Goal: Task Accomplishment & Management: Manage account settings

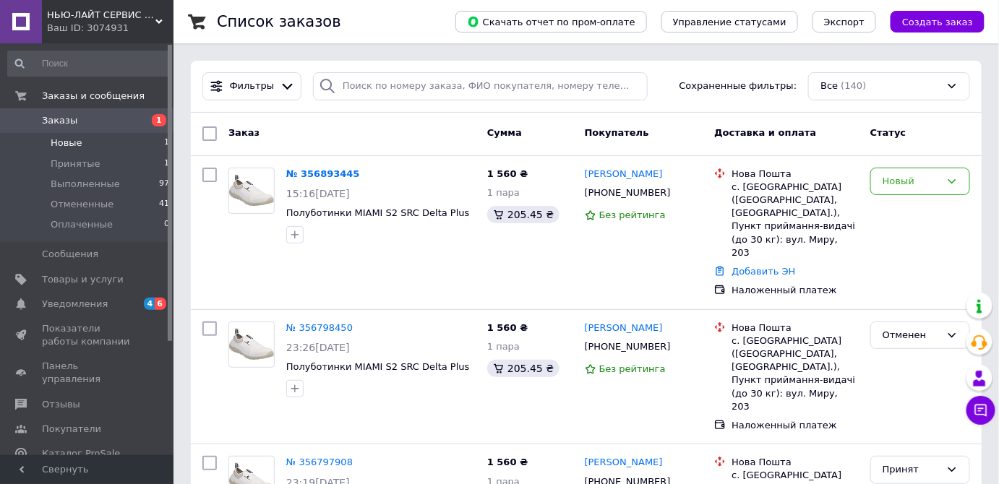
click at [69, 138] on span "Новые" at bounding box center [67, 143] width 32 height 13
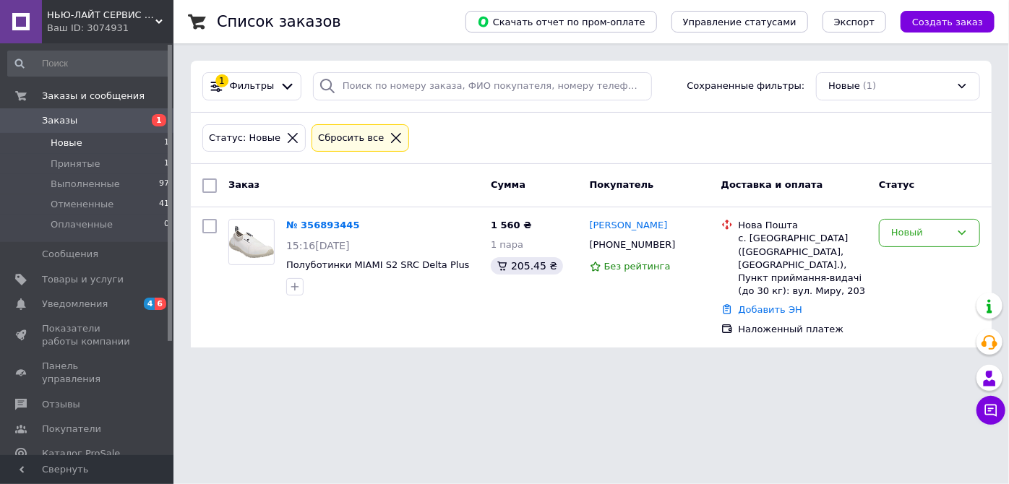
click at [440, 141] on div "Статус: Новые Сбросить все" at bounding box center [590, 138] width 783 height 34
click at [369, 365] on html "НЬЮ-ЛАЙТ СЕРВИС ООО Ваш ID: 3074931 Сайт НЬЮ-ЛАЙТ СЕРВИС ООО Кабинет покупателя…" at bounding box center [504, 182] width 1009 height 365
click at [565, 132] on div "Статус: Новые Сбросить все" at bounding box center [590, 138] width 783 height 34
click at [66, 142] on span "Новые" at bounding box center [67, 143] width 32 height 13
click at [638, 365] on html "НЬЮ-ЛАЙТ СЕРВИС ООО Ваш ID: 3074931 Сайт НЬЮ-ЛАЙТ СЕРВИС ООО Кабинет покупателя…" at bounding box center [504, 182] width 1009 height 365
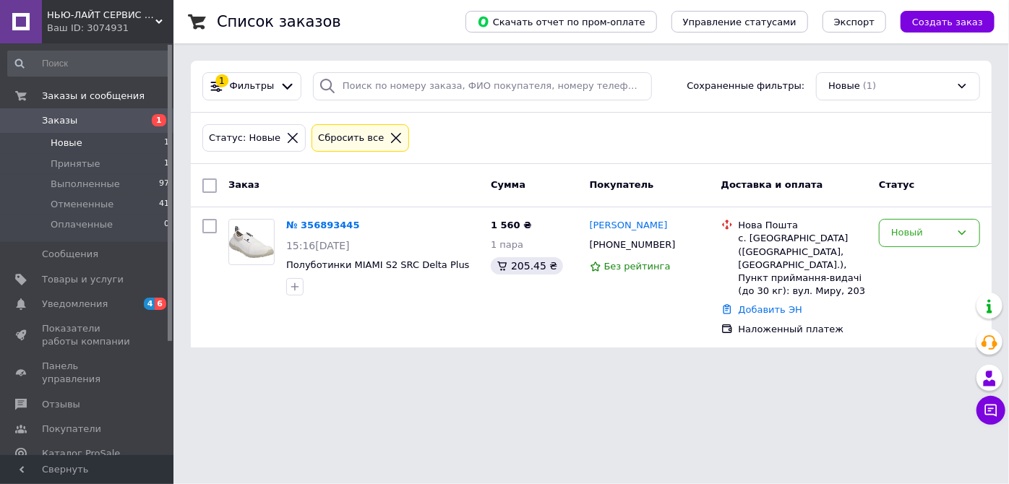
click at [426, 132] on div "Статус: Новые Сбросить все" at bounding box center [590, 138] width 783 height 34
click at [448, 129] on div "Статус: Новые Сбросить все" at bounding box center [590, 138] width 783 height 34
click at [483, 130] on div "Статус: Новые Сбросить все" at bounding box center [590, 138] width 783 height 34
click at [496, 132] on div "Статус: Новые Сбросить все" at bounding box center [590, 138] width 783 height 34
